Goal: Information Seeking & Learning: Learn about a topic

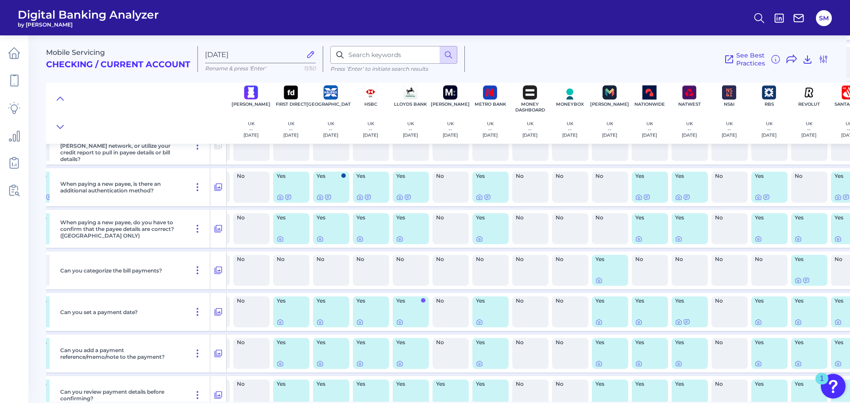
scroll to position [4493, 197]
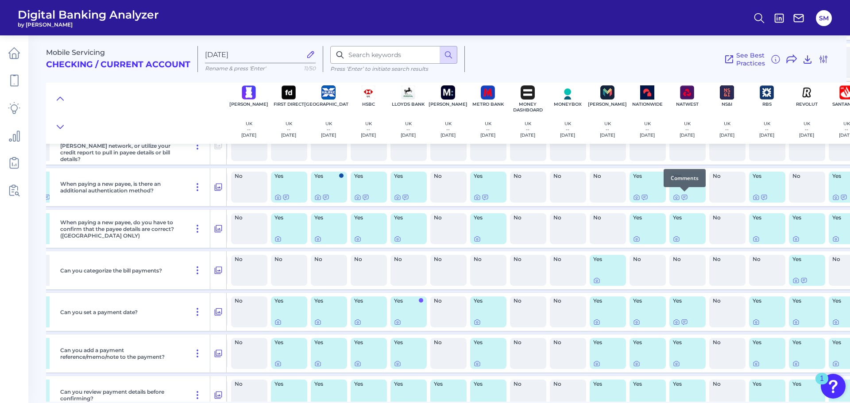
click at [684, 196] on div at bounding box center [684, 191] width 9 height 9
click at [686, 198] on icon at bounding box center [684, 197] width 7 height 7
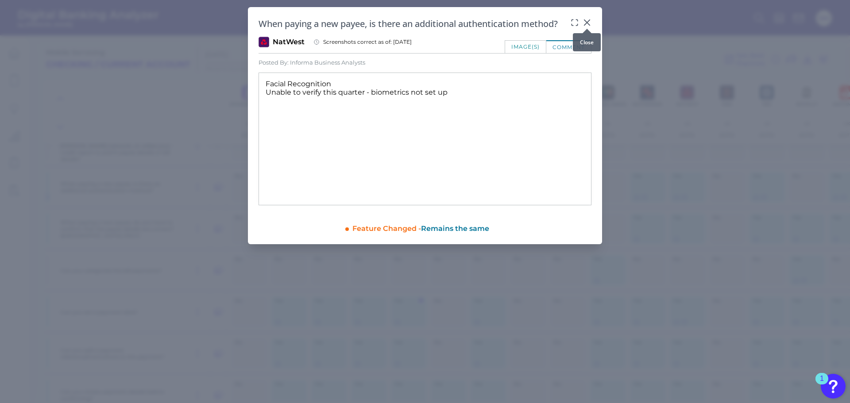
click at [589, 21] on icon at bounding box center [587, 22] width 9 height 9
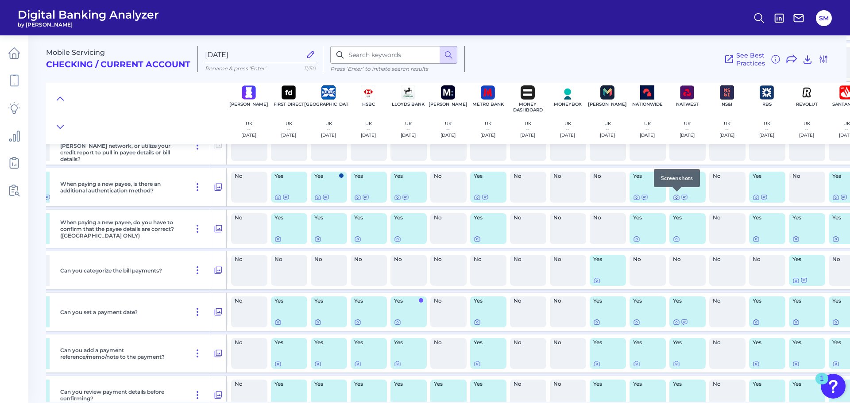
click at [676, 196] on icon at bounding box center [676, 197] width 7 height 7
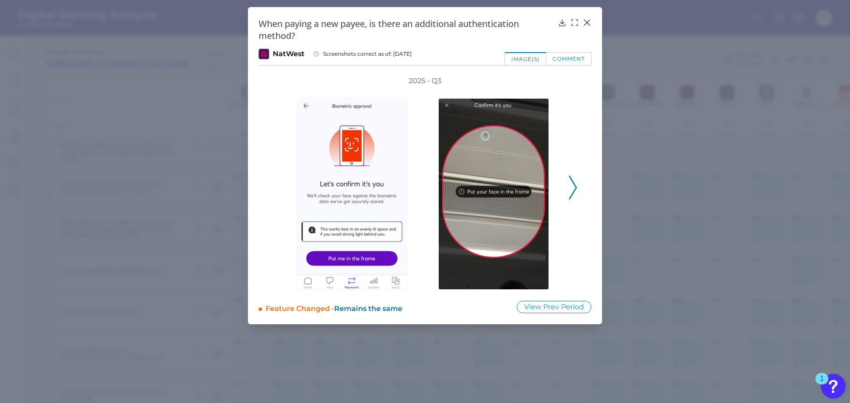
click at [573, 190] on icon at bounding box center [573, 188] width 8 height 24
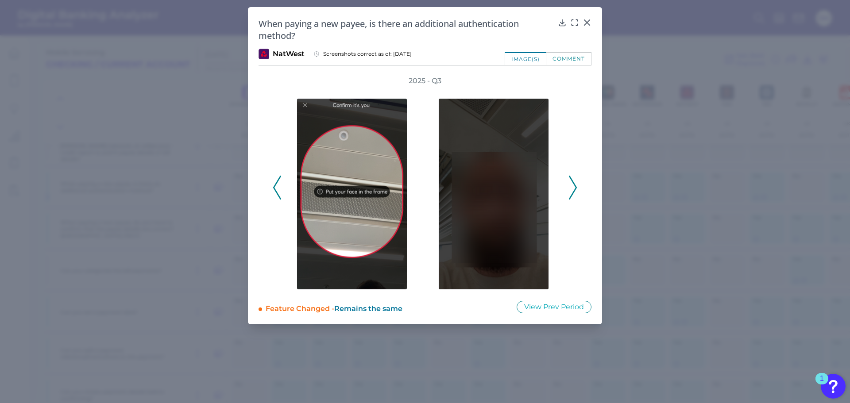
click at [573, 190] on icon at bounding box center [573, 188] width 8 height 24
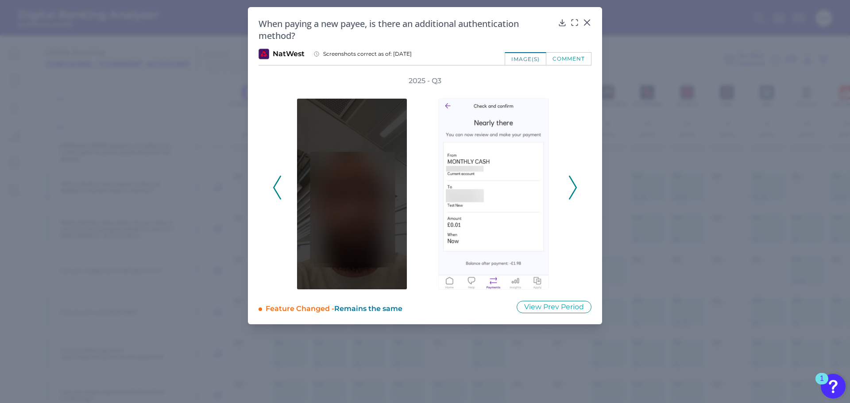
click at [573, 190] on icon at bounding box center [573, 188] width 8 height 24
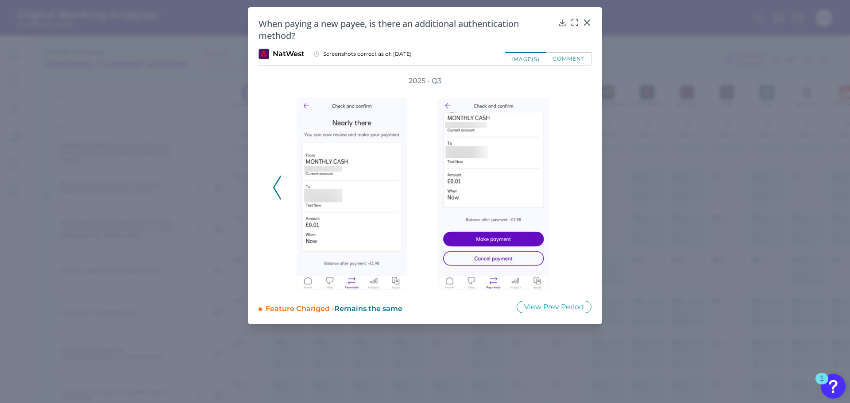
click at [573, 190] on div "2025 - Q3" at bounding box center [425, 183] width 305 height 214
click at [275, 184] on icon at bounding box center [277, 188] width 8 height 24
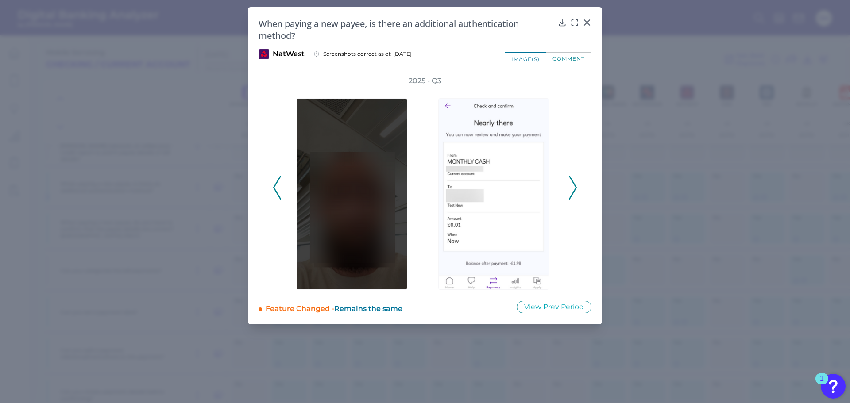
click at [275, 184] on icon at bounding box center [277, 188] width 8 height 24
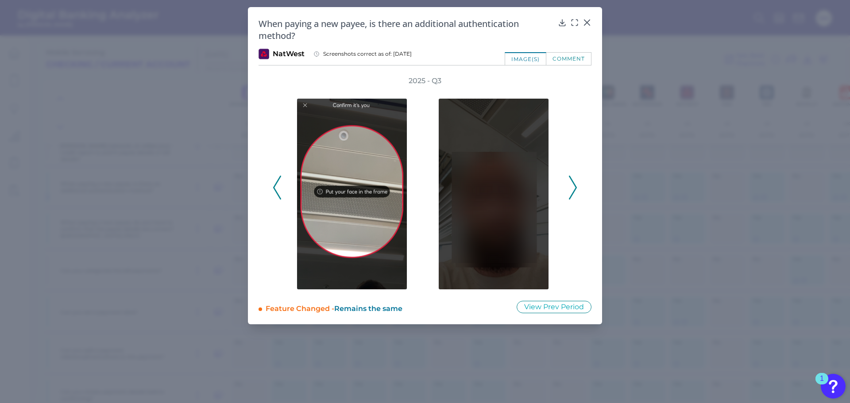
click at [275, 184] on icon at bounding box center [277, 188] width 8 height 24
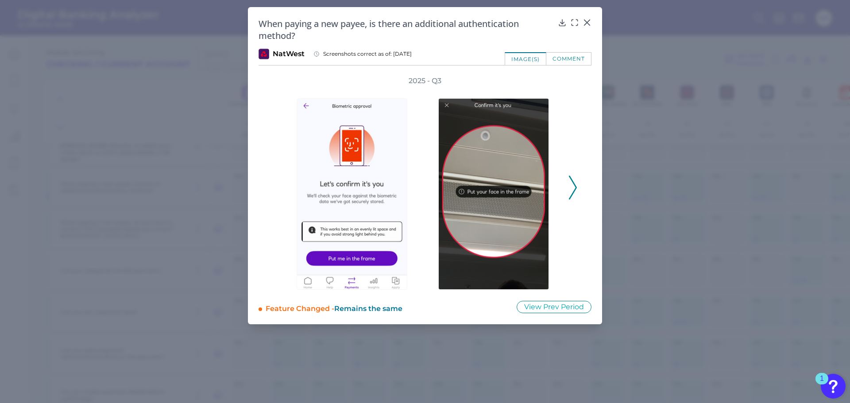
click at [275, 184] on div "2025 - Q3" at bounding box center [425, 183] width 305 height 214
click at [590, 23] on icon at bounding box center [587, 22] width 9 height 9
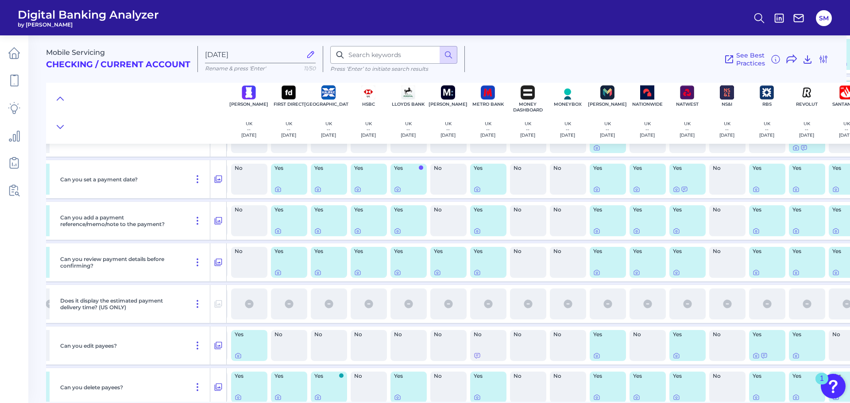
scroll to position [2633, 197]
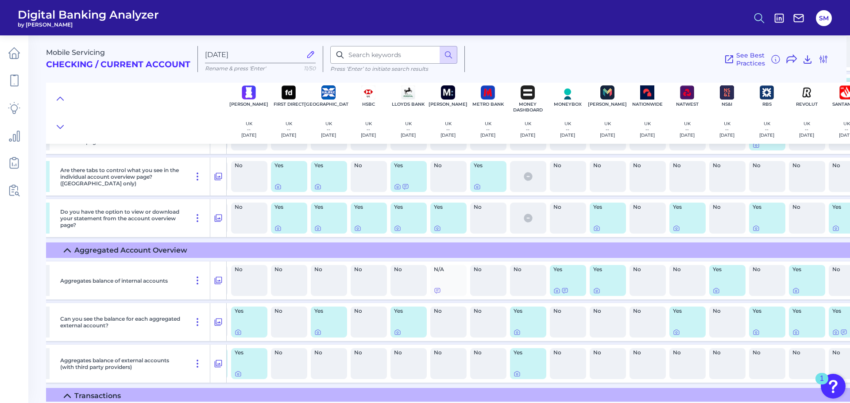
click at [756, 16] on icon at bounding box center [759, 18] width 12 height 12
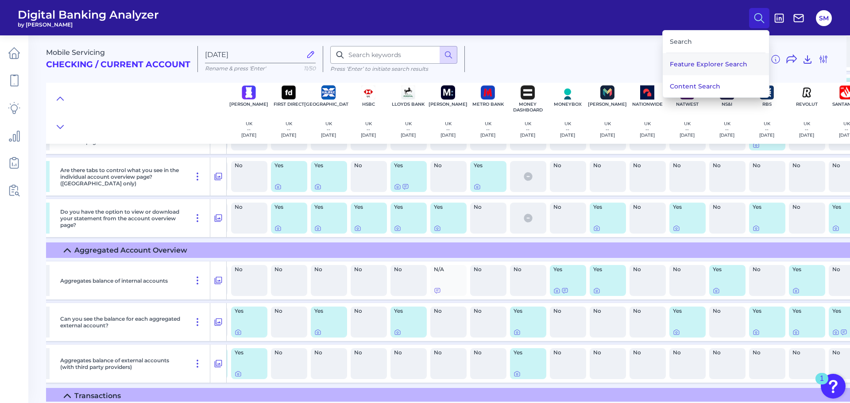
click at [687, 61] on button "Feature Explorer Search" at bounding box center [716, 64] width 106 height 22
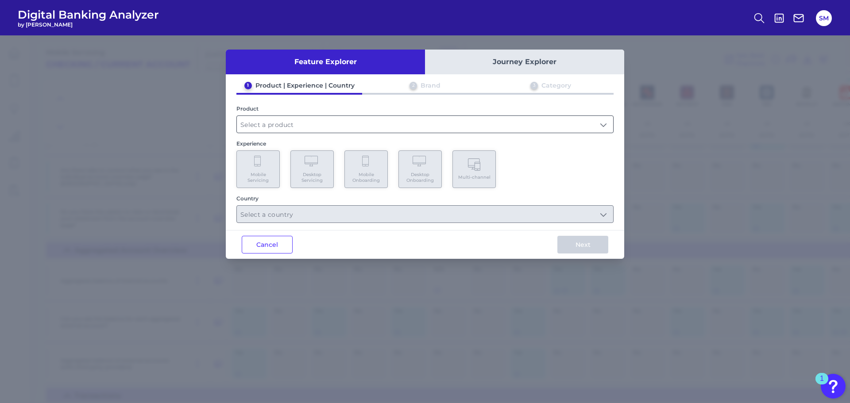
click at [267, 118] on input "text" at bounding box center [425, 124] width 376 height 17
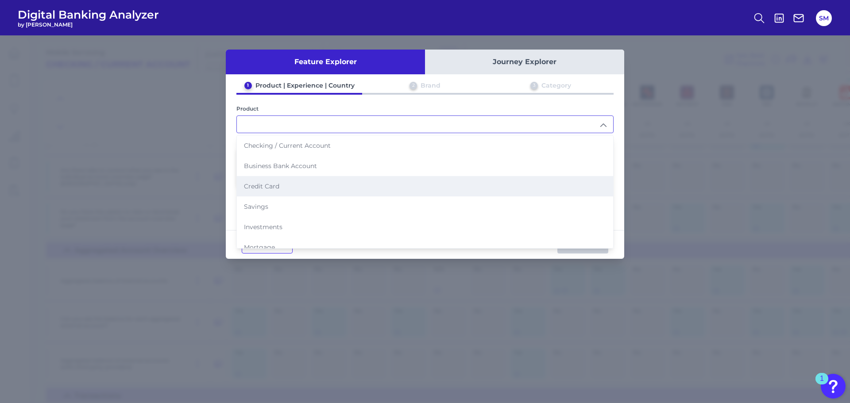
click at [270, 185] on span "Credit Card" at bounding box center [261, 186] width 35 height 8
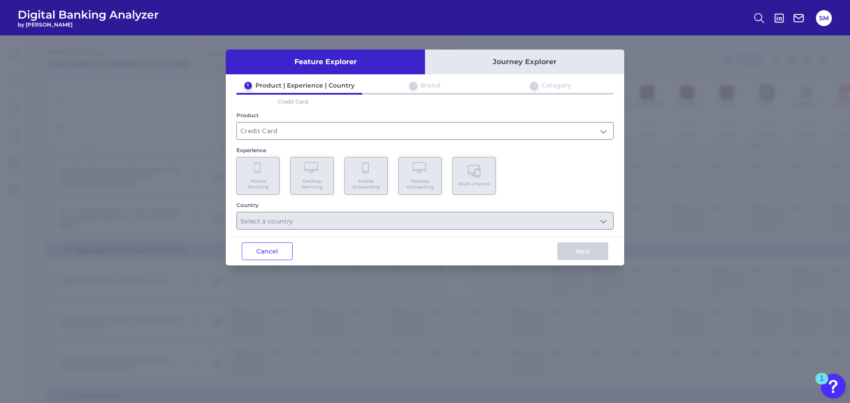
type input "Credit Card"
click at [356, 177] on Onboarding "Mobile Onboarding" at bounding box center [366, 176] width 43 height 38
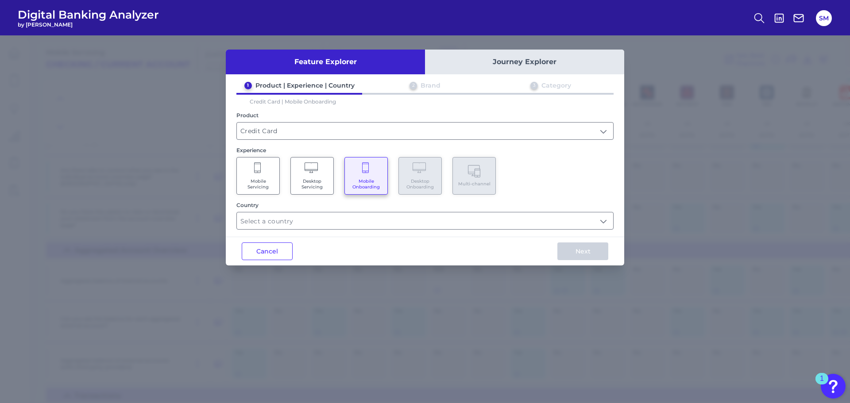
click at [309, 231] on div "Feature Explorer Journey Explorer 1 Product | Experience | Country 2 Brand 3 Ca…" at bounding box center [425, 158] width 399 height 216
click at [289, 220] on input "text" at bounding box center [425, 221] width 376 height 17
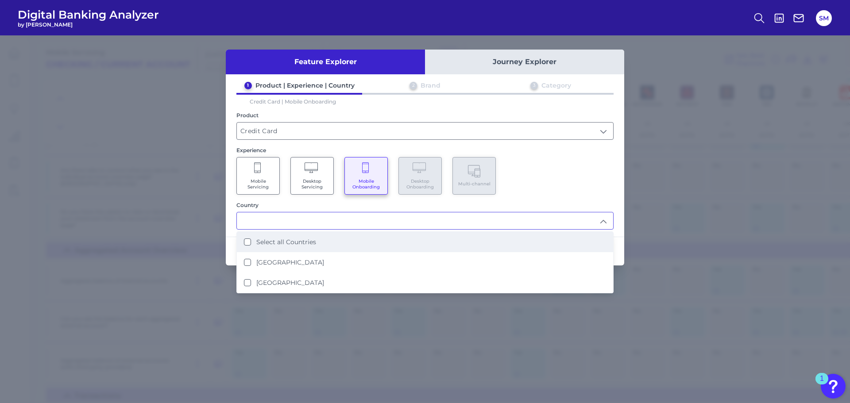
click at [278, 240] on label "Select all Countries" at bounding box center [286, 242] width 60 height 8
type input "Select all Countries"
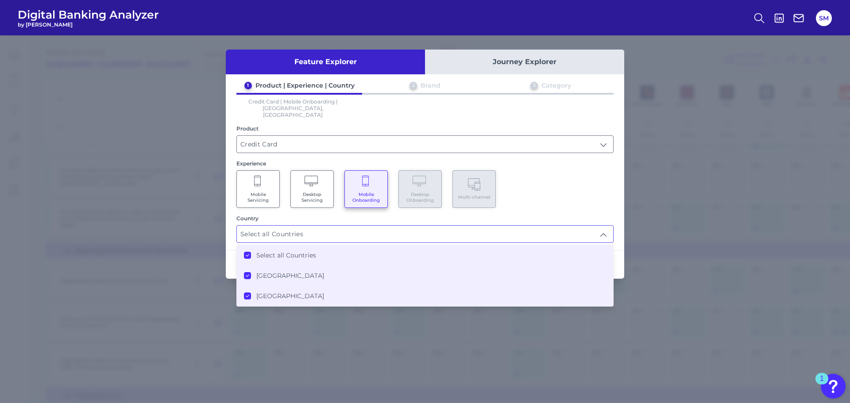
click at [581, 199] on div "1 Product | Experience | Country 2 Brand 3 Category Credit Card | Mobile Onboar…" at bounding box center [425, 162] width 399 height 162
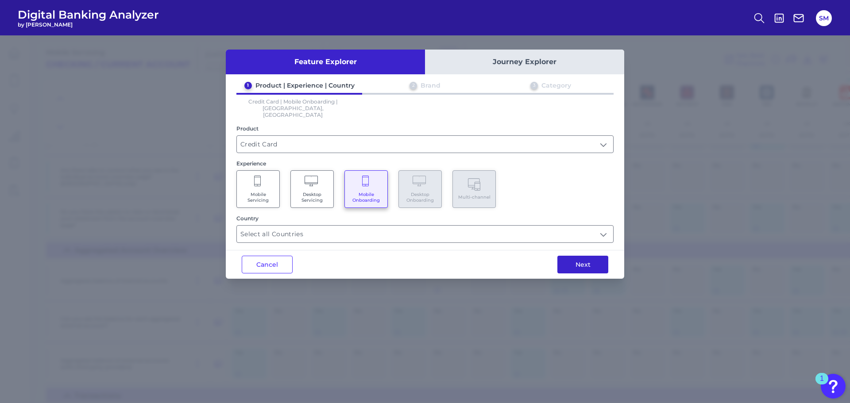
click at [601, 256] on button "Next" at bounding box center [583, 265] width 51 height 18
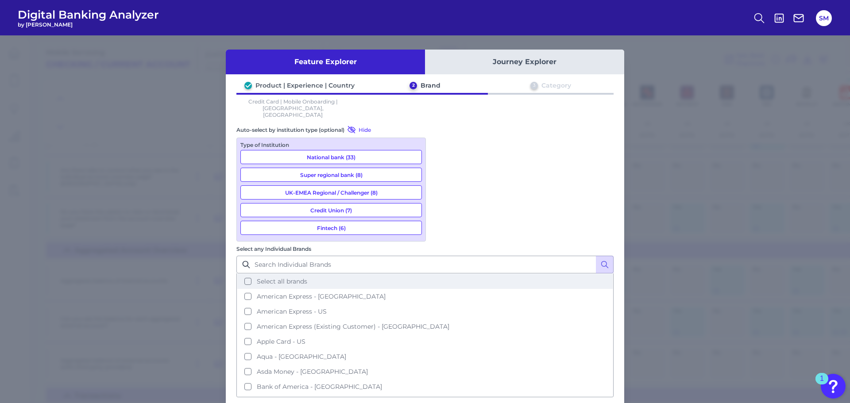
click at [307, 278] on span "Select all brands" at bounding box center [282, 282] width 50 height 8
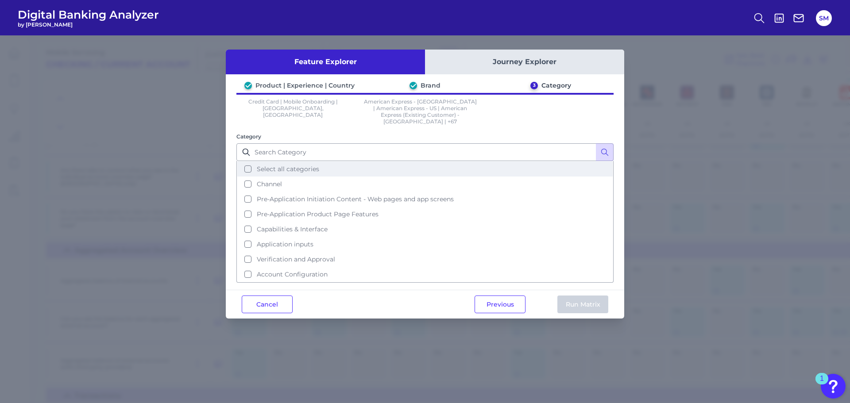
click at [327, 162] on button "Select all categories" at bounding box center [425, 169] width 376 height 15
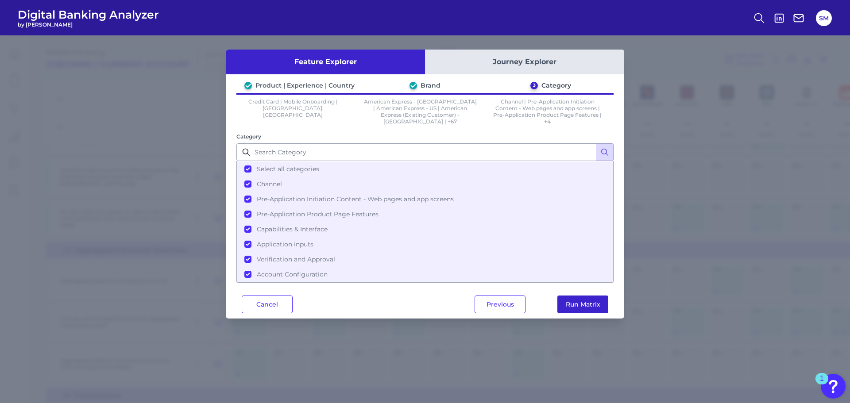
click at [581, 307] on button "Run Matrix" at bounding box center [583, 305] width 51 height 18
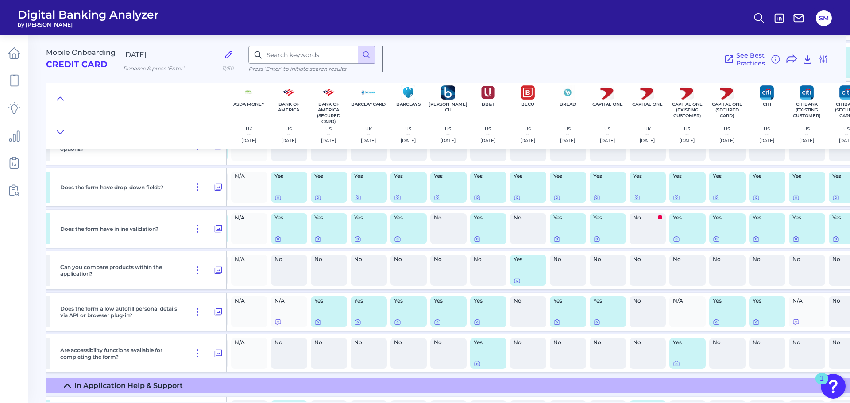
radio input "false"
radio input "true"
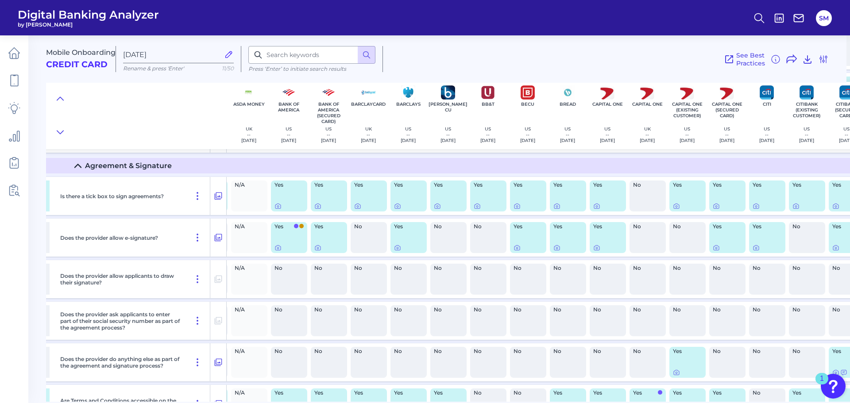
scroll to position [4799, 197]
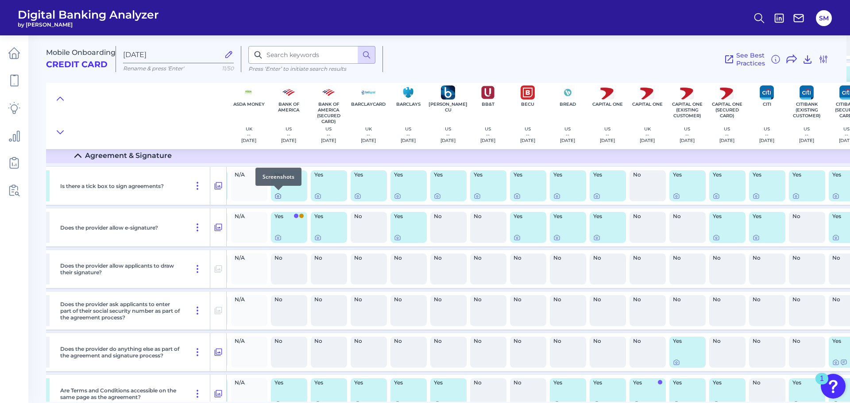
click at [277, 195] on icon at bounding box center [278, 196] width 7 height 7
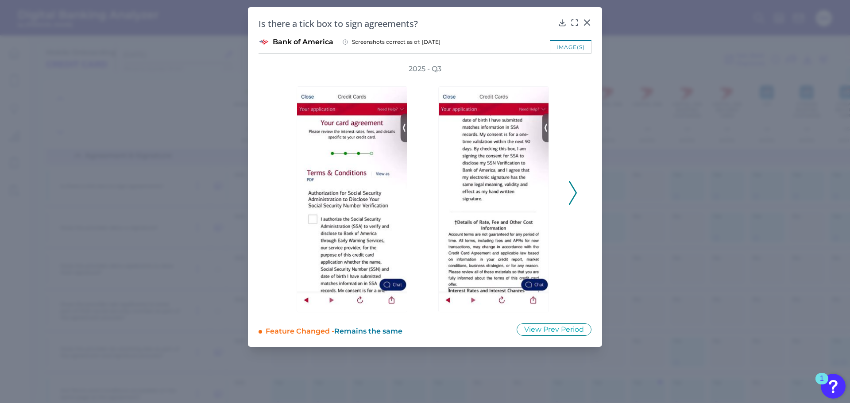
click at [574, 189] on icon at bounding box center [573, 193] width 8 height 24
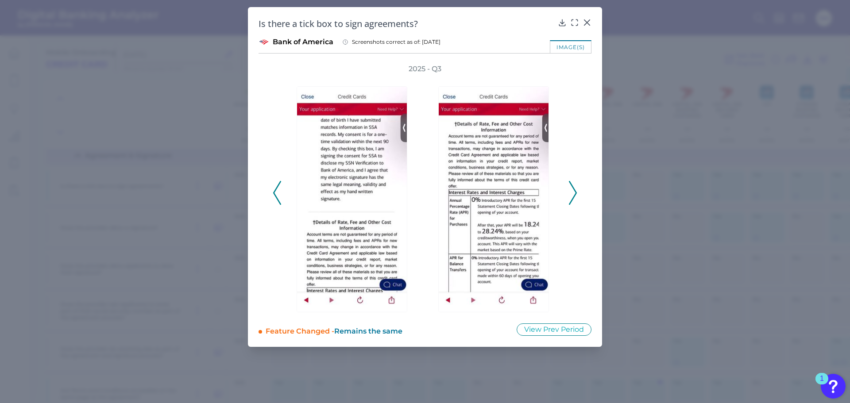
click at [574, 189] on icon at bounding box center [573, 193] width 8 height 24
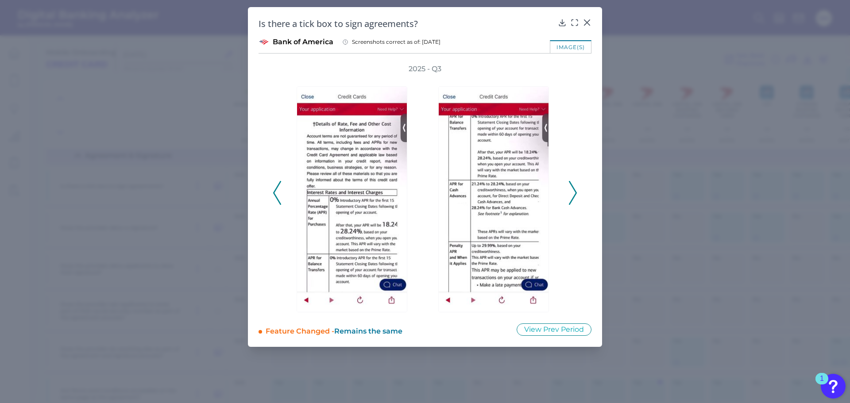
click at [589, 19] on icon at bounding box center [587, 22] width 9 height 9
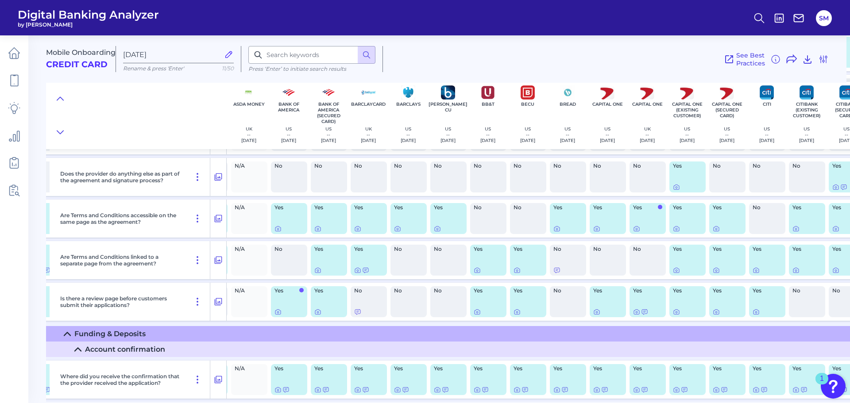
scroll to position [4976, 197]
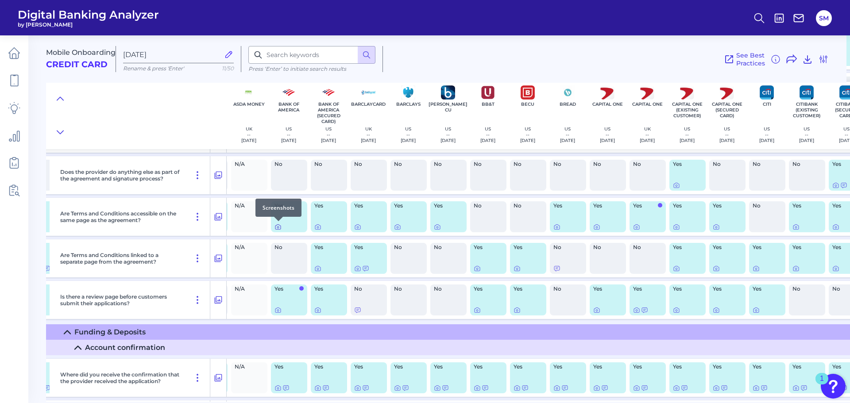
click at [276, 227] on icon at bounding box center [278, 227] width 7 height 7
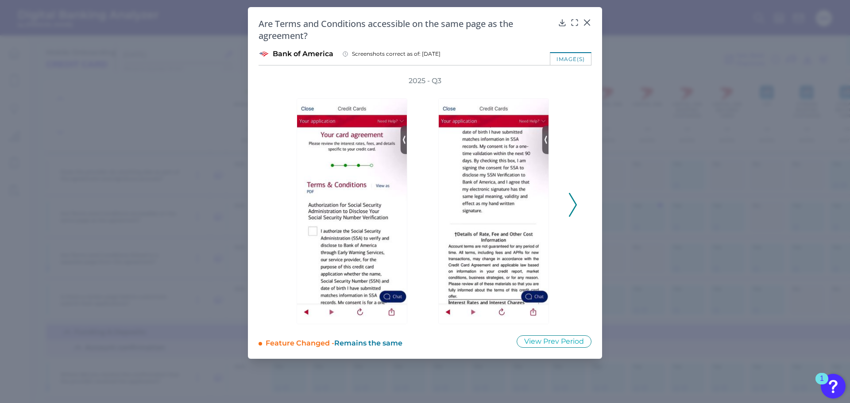
click at [573, 212] on icon at bounding box center [573, 205] width 8 height 24
click at [573, 212] on polyline at bounding box center [573, 205] width 7 height 23
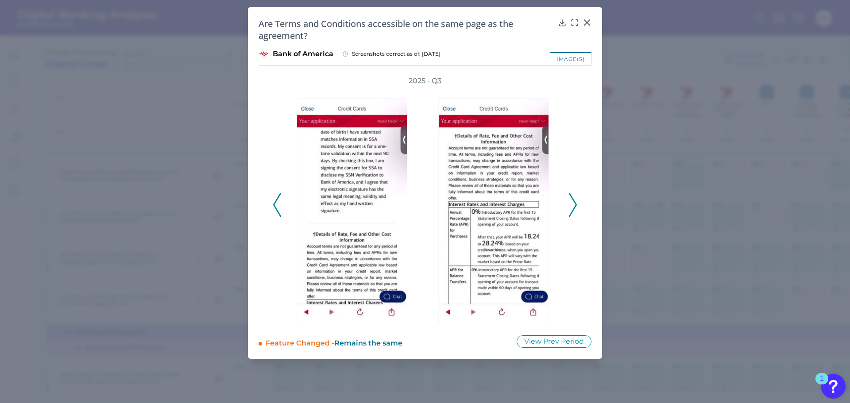
click at [573, 212] on polyline at bounding box center [573, 205] width 7 height 23
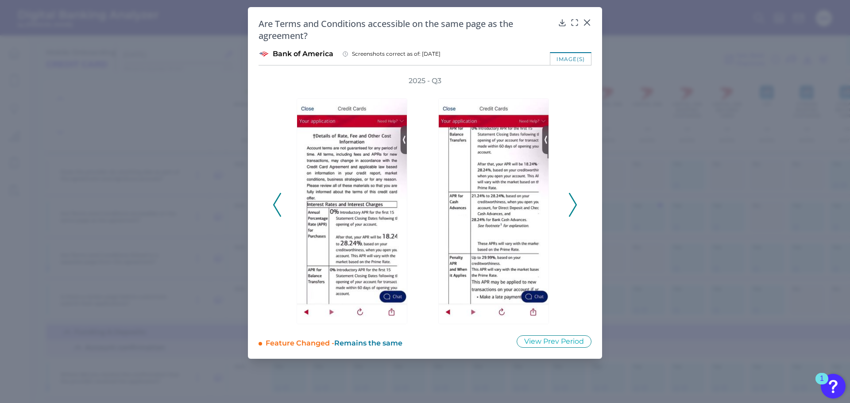
click at [573, 212] on polyline at bounding box center [573, 205] width 7 height 23
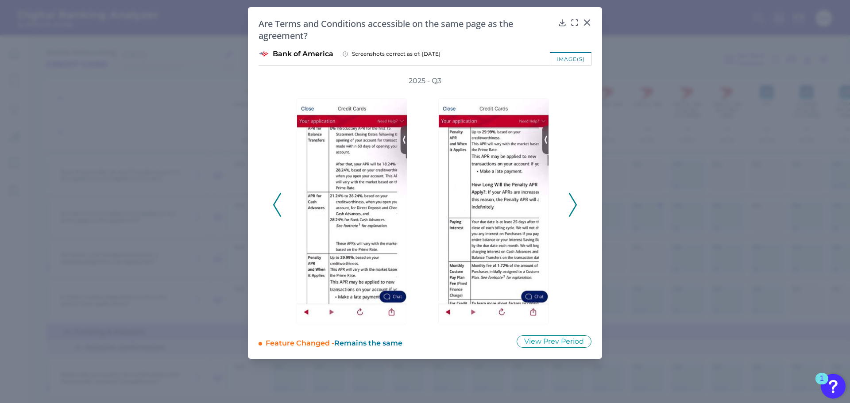
click at [573, 212] on polyline at bounding box center [573, 205] width 7 height 23
click at [585, 23] on icon at bounding box center [587, 22] width 9 height 9
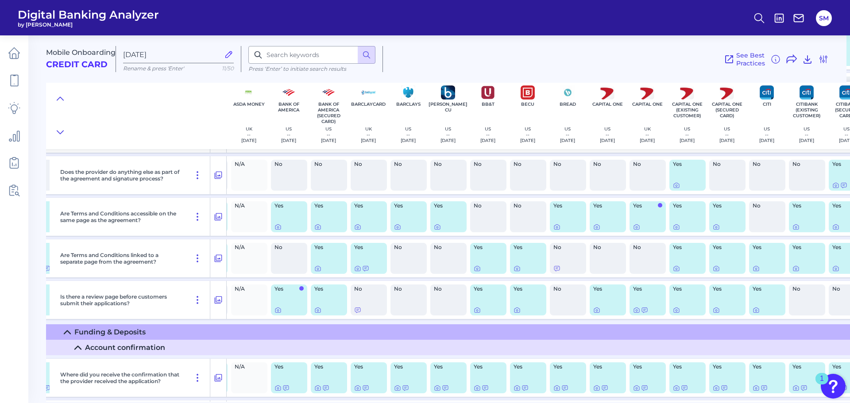
click at [48, 229] on div at bounding box center [49, 227] width 29 height 7
click at [50, 174] on div "Does the provider do anything else as part of the agreement and signature proce…" at bounding box center [138, 175] width 177 height 38
click at [46, 269] on icon at bounding box center [46, 269] width 5 height 5
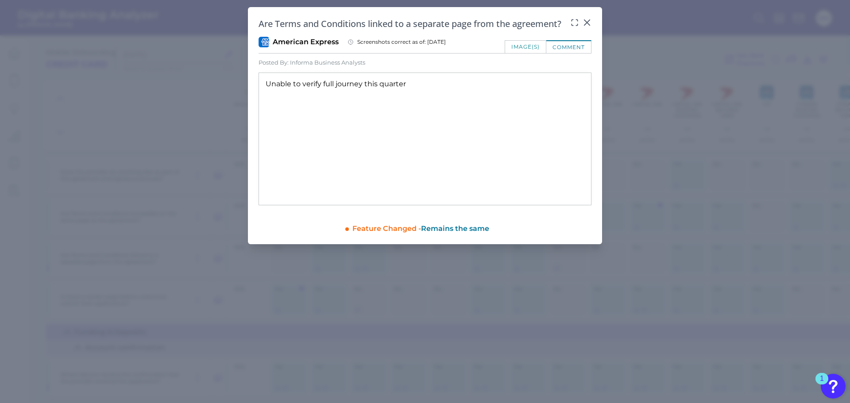
click at [585, 22] on icon at bounding box center [587, 22] width 9 height 9
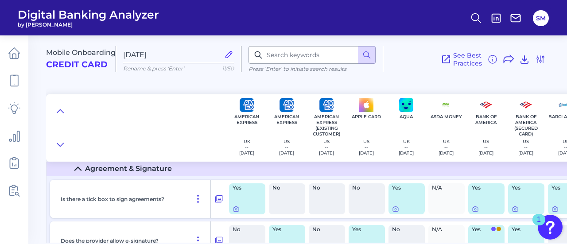
scroll to position [4799, 0]
drag, startPoint x: 108, startPoint y: 198, endPoint x: 58, endPoint y: 200, distance: 49.2
click at [58, 200] on div "Is there a tick box to sign agreements?" at bounding box center [134, 198] width 154 height 38
copy p "Is there a tick box to sign agreements?"
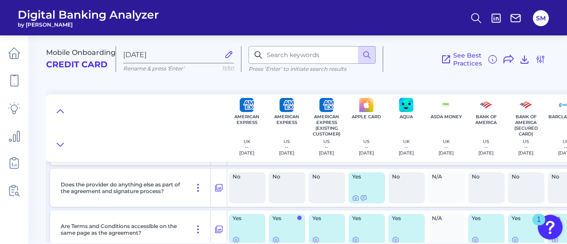
scroll to position [5020, 0]
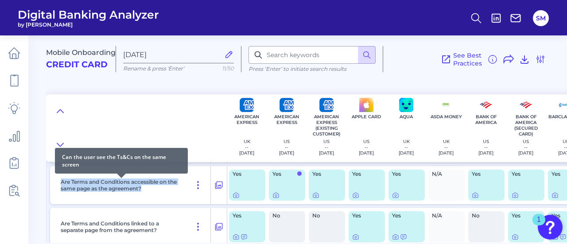
drag, startPoint x: 147, startPoint y: 193, endPoint x: 61, endPoint y: 182, distance: 87.0
click at [61, 182] on div "Are Terms and Conditions accessible on the same page as the agreement?" at bounding box center [134, 185] width 154 height 38
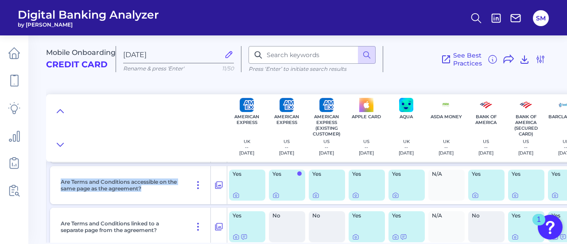
copy p "Are Terms and Conditions accessible on the same page as the agreement?"
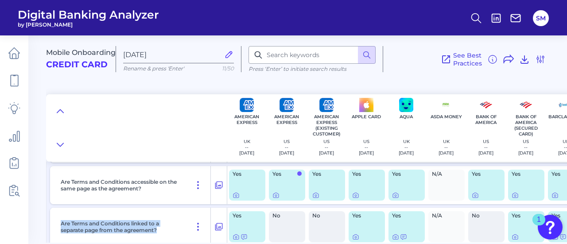
drag, startPoint x: 151, startPoint y: 228, endPoint x: 52, endPoint y: 226, distance: 99.2
click at [52, 226] on div "Are Terms and Conditions linked to a separate page from the agreement?" at bounding box center [138, 227] width 177 height 38
copy p "Are Terms and Conditions linked to a separate page from the agreement?"
